Goal: Find specific page/section

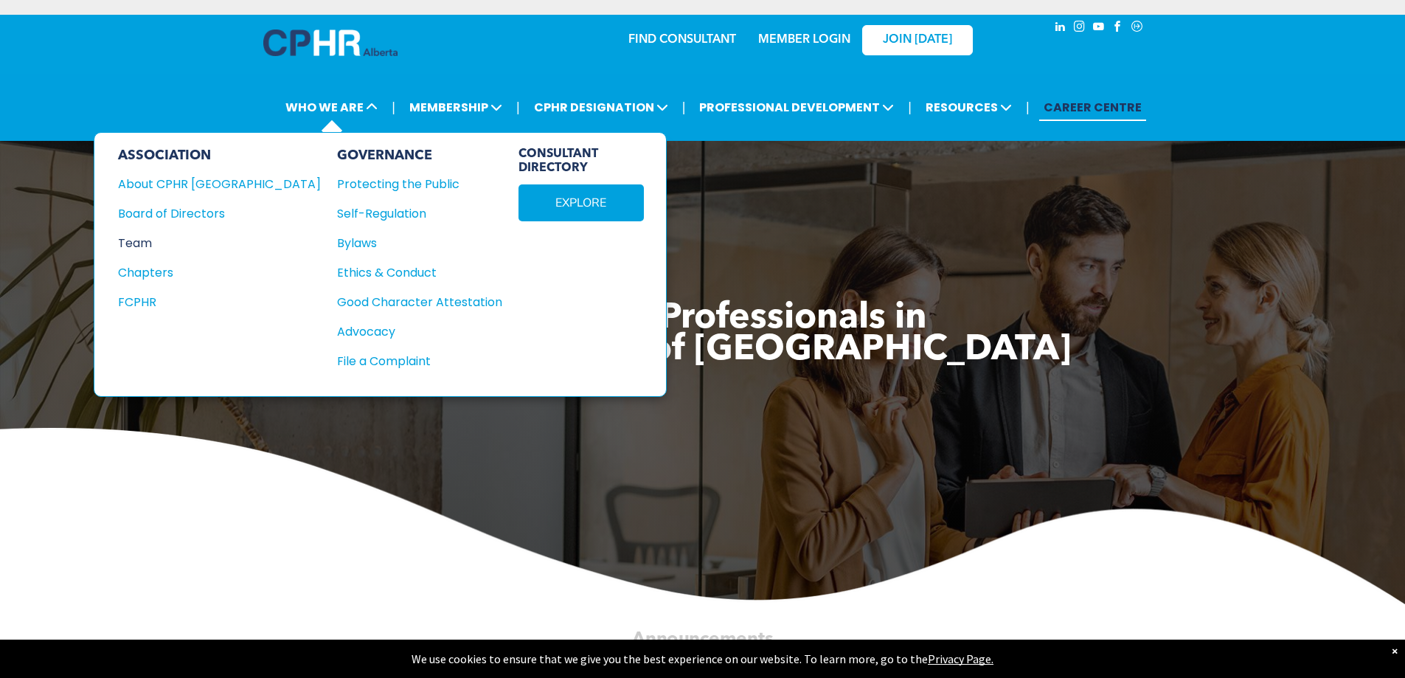
click at [146, 240] on div "Team" at bounding box center [209, 243] width 183 height 18
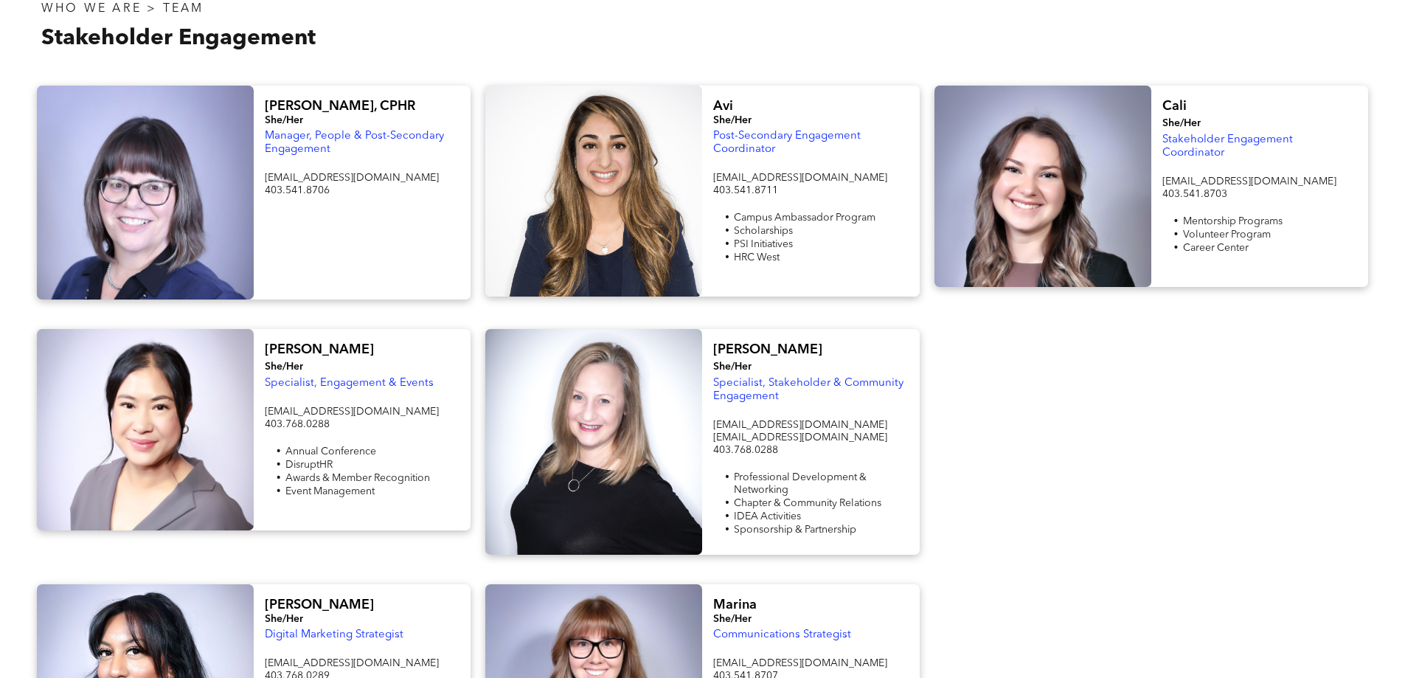
scroll to position [1254, 0]
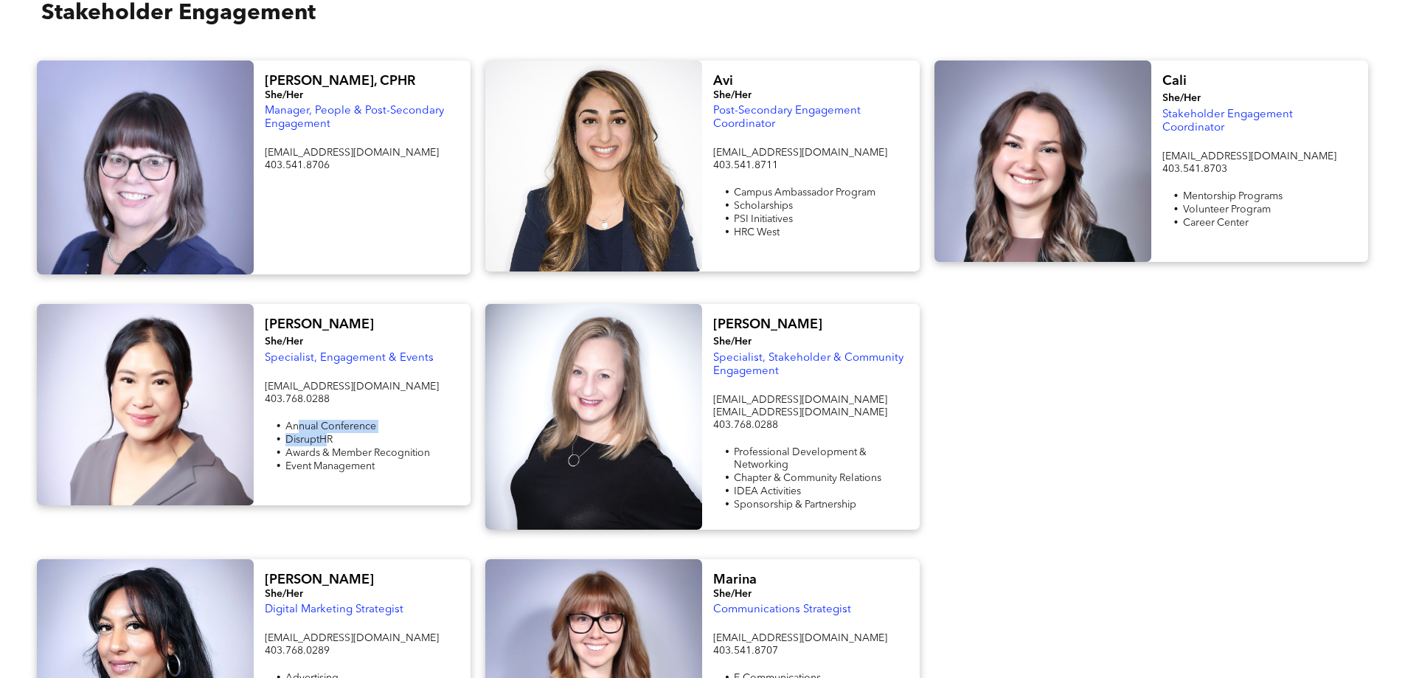
drag, startPoint x: 300, startPoint y: 408, endPoint x: 330, endPoint y: 421, distance: 32.3
click at [330, 421] on ul "Annual Conference DisruptHR Awards & Member Recognition Event Management" at bounding box center [362, 446] width 195 height 53
drag, startPoint x: 296, startPoint y: 434, endPoint x: 386, endPoint y: 434, distance: 90.0
click at [386, 448] on span "Awards & Member Recognition" at bounding box center [357, 453] width 145 height 10
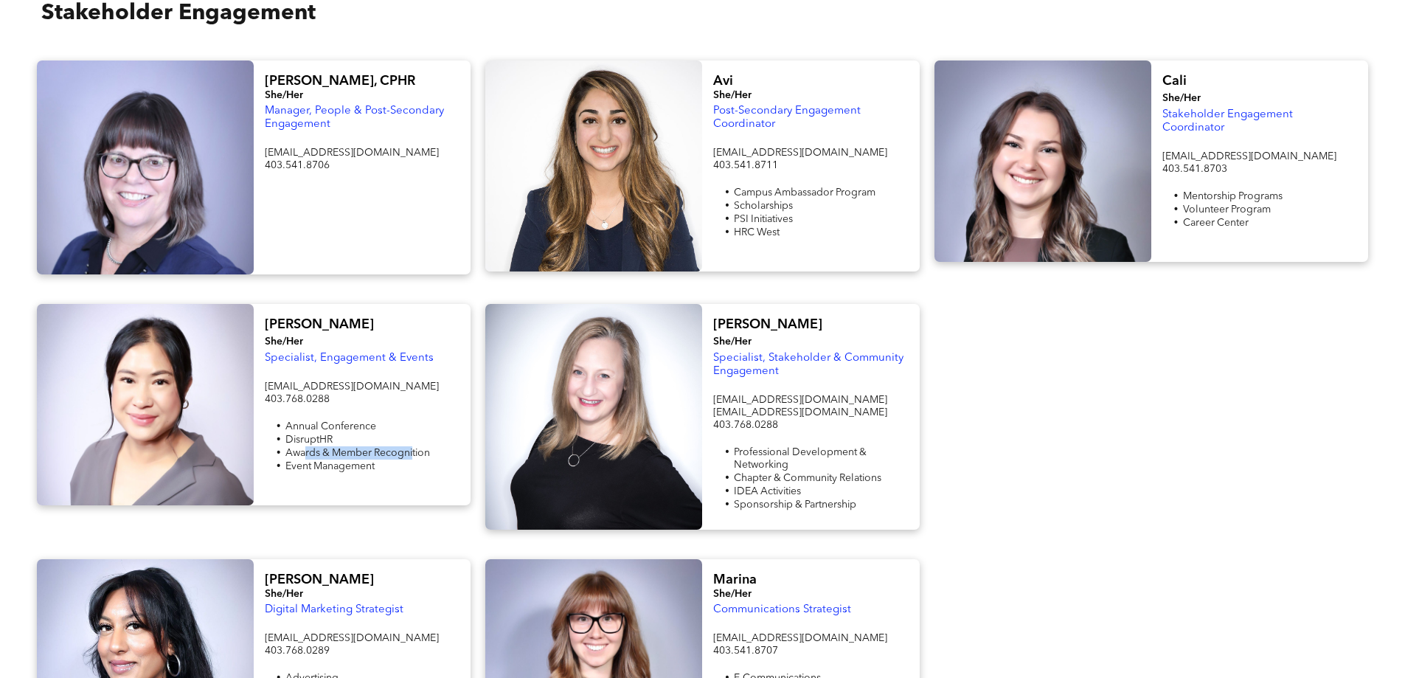
drag, startPoint x: 414, startPoint y: 433, endPoint x: 302, endPoint y: 433, distance: 111.4
click at [305, 448] on span "Awards & Member Recognition" at bounding box center [357, 453] width 145 height 10
drag, startPoint x: 292, startPoint y: 443, endPoint x: 353, endPoint y: 453, distance: 61.2
click at [353, 453] on div "[EMAIL_ADDRESS][DOMAIN_NAME] 403.768.0288 Annual Conference DisruptHR Awards & …" at bounding box center [362, 433] width 195 height 109
click at [340, 473] on p at bounding box center [362, 480] width 195 height 14
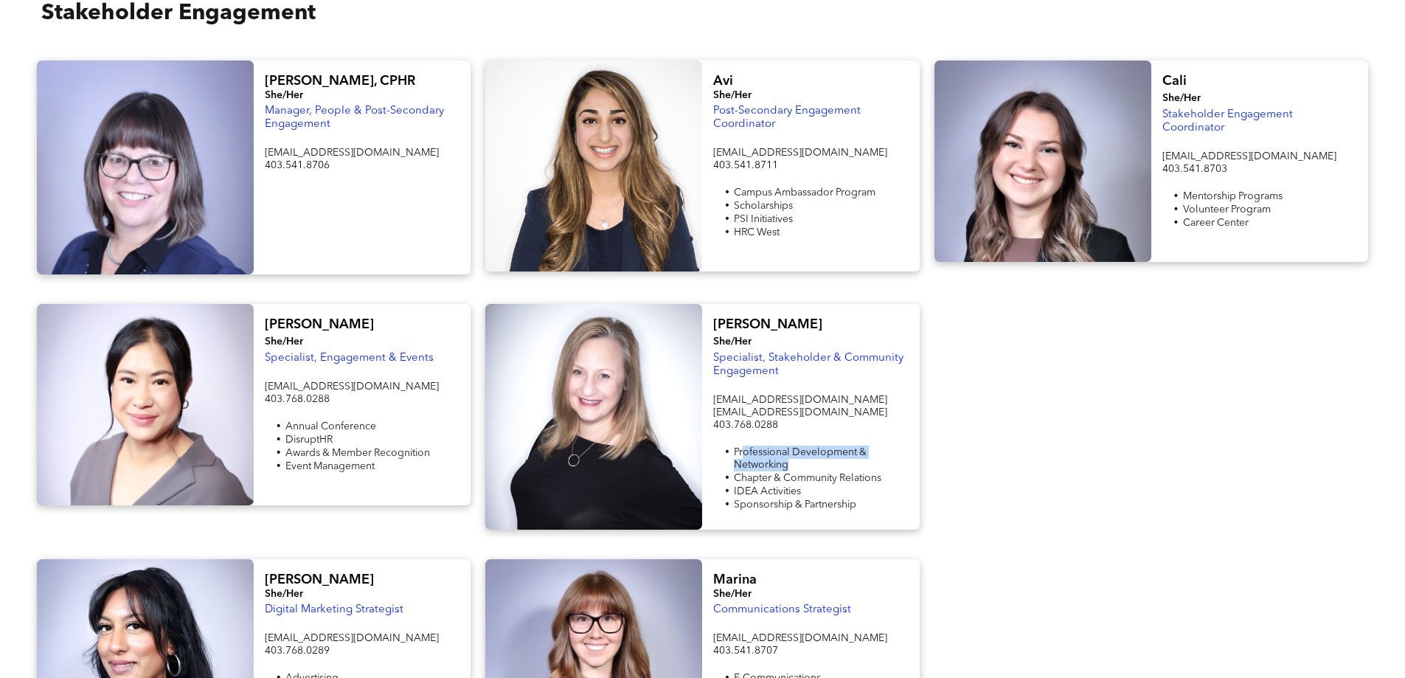
drag, startPoint x: 744, startPoint y: 438, endPoint x: 808, endPoint y: 445, distance: 63.9
click at [808, 445] on li "Professional Development & Networking" at bounding box center [821, 458] width 174 height 26
drag, startPoint x: 770, startPoint y: 459, endPoint x: 869, endPoint y: 482, distance: 101.4
click at [869, 482] on ul "Professional Development & Networking Chapter & Community Relations IDEA Activi…" at bounding box center [810, 478] width 195 height 66
click at [822, 499] on span "Sponsorship & Partnership" at bounding box center [795, 504] width 122 height 10
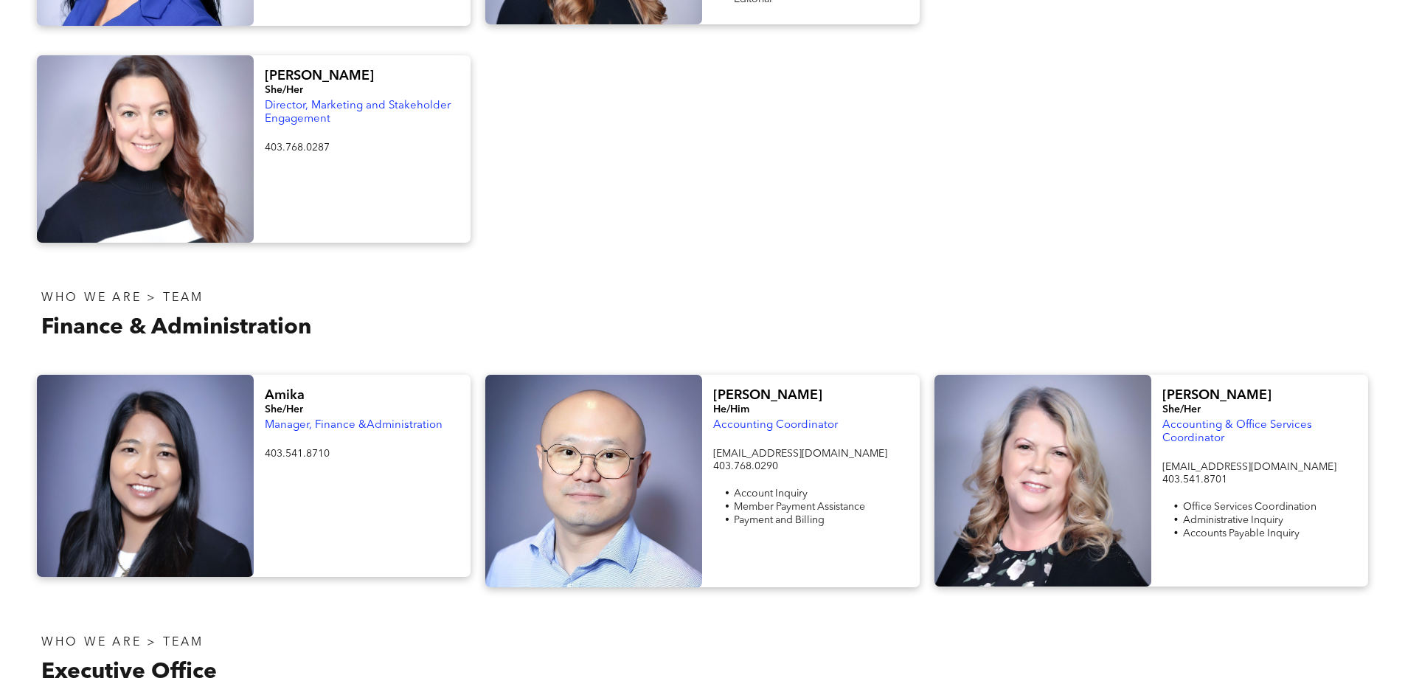
scroll to position [1991, 0]
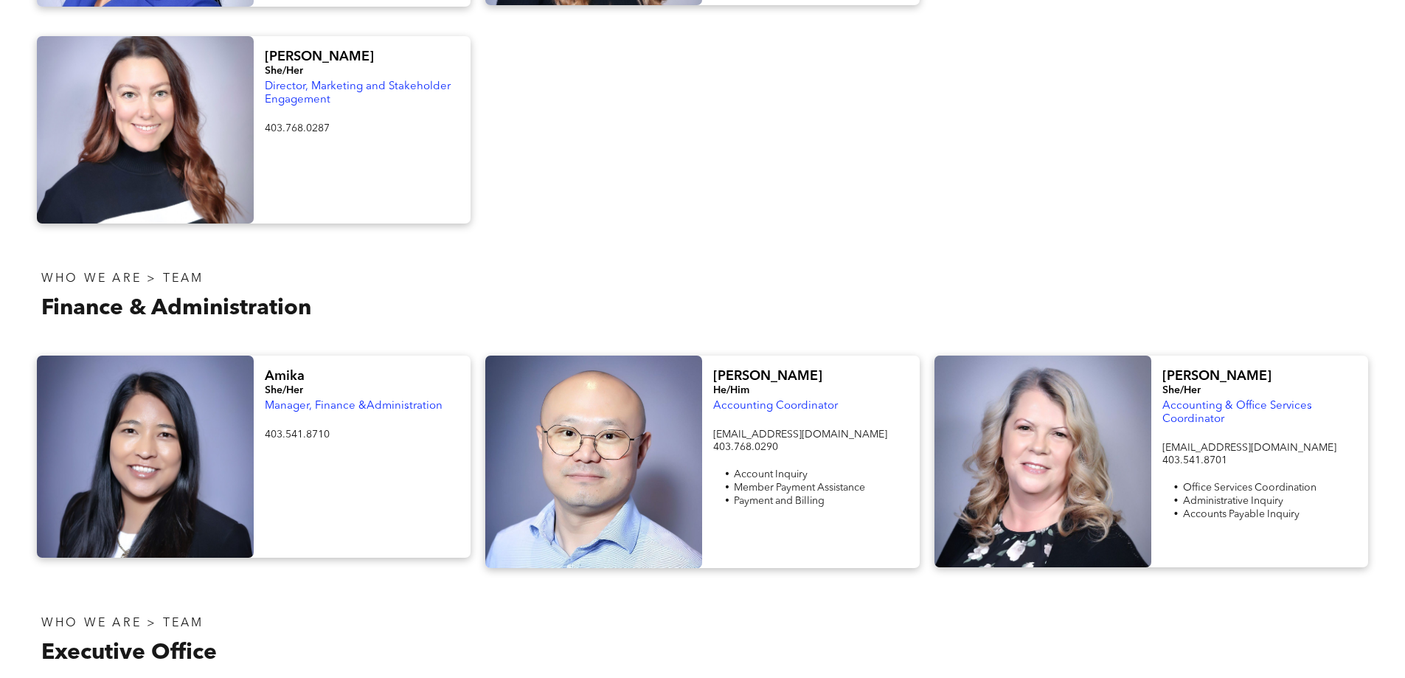
click at [735, 286] on div at bounding box center [1039, 297] width 673 height 88
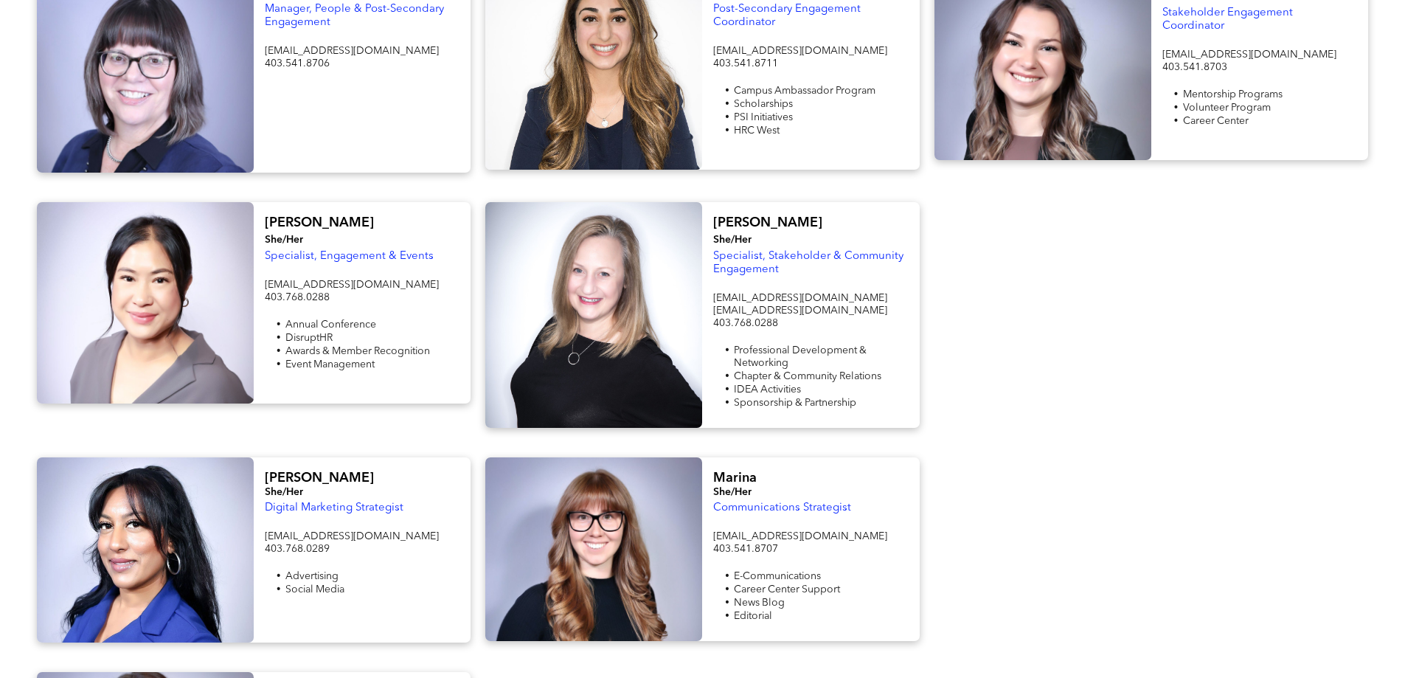
scroll to position [1254, 0]
